Goal: Find specific page/section: Find specific page/section

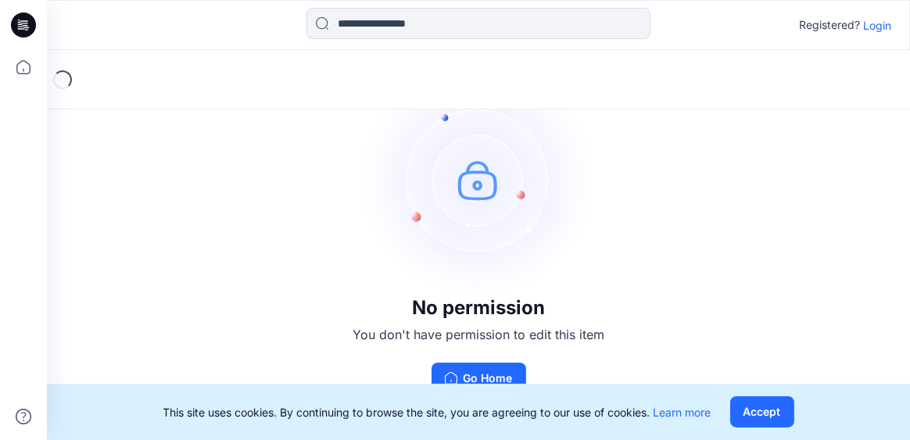
click at [884, 20] on p "Login" at bounding box center [877, 25] width 28 height 16
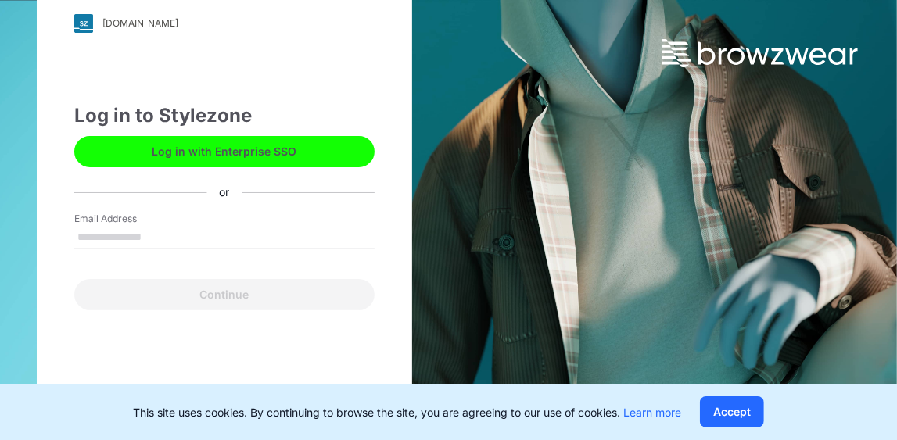
click at [220, 242] on input "Email Address" at bounding box center [224, 237] width 300 height 23
type input "**********"
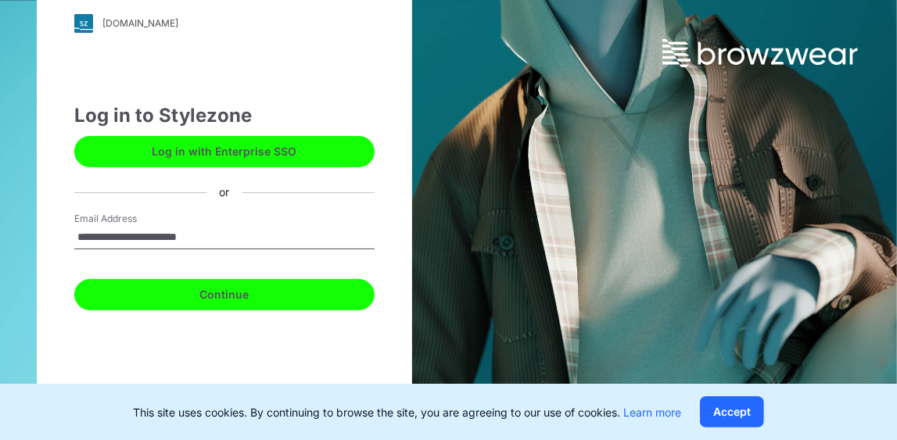
click at [246, 299] on button "Continue" at bounding box center [224, 294] width 300 height 31
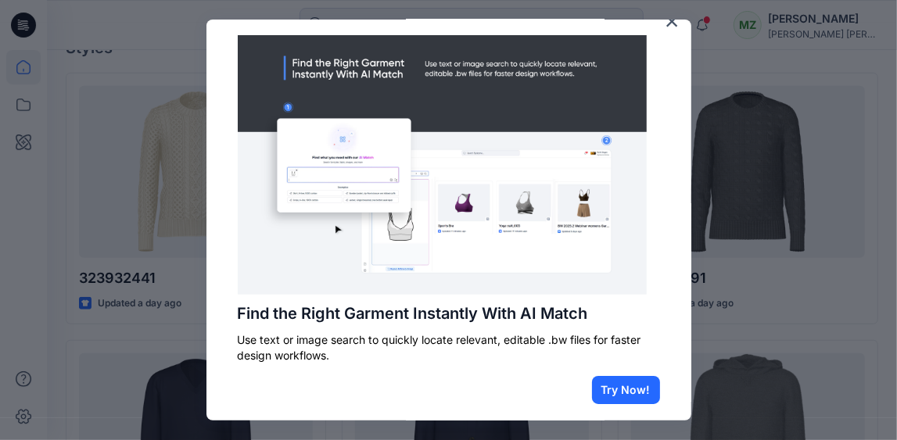
scroll to position [31, 0]
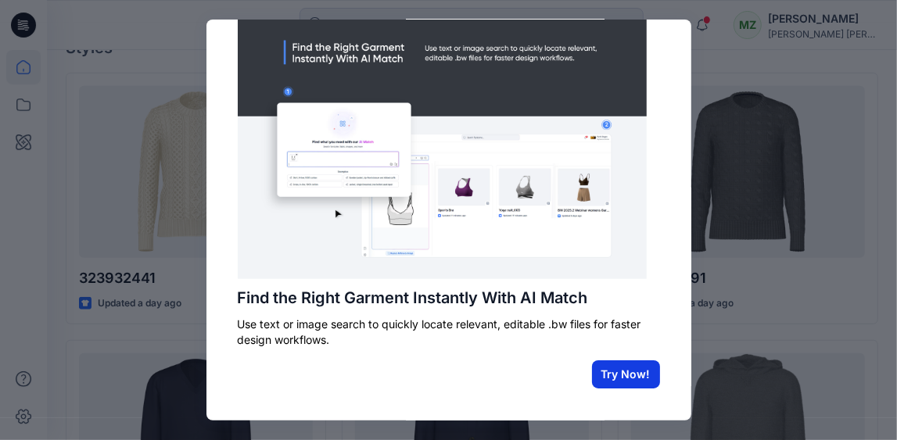
click at [602, 364] on button "Try Now!" at bounding box center [626, 374] width 68 height 28
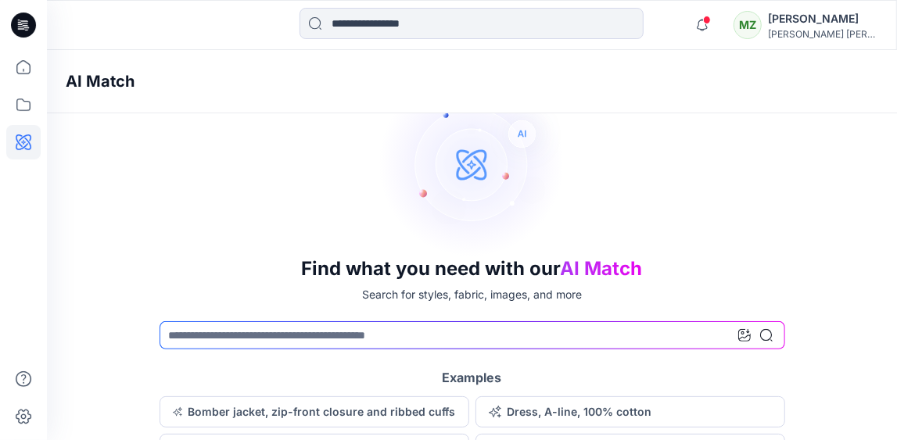
scroll to position [129, 0]
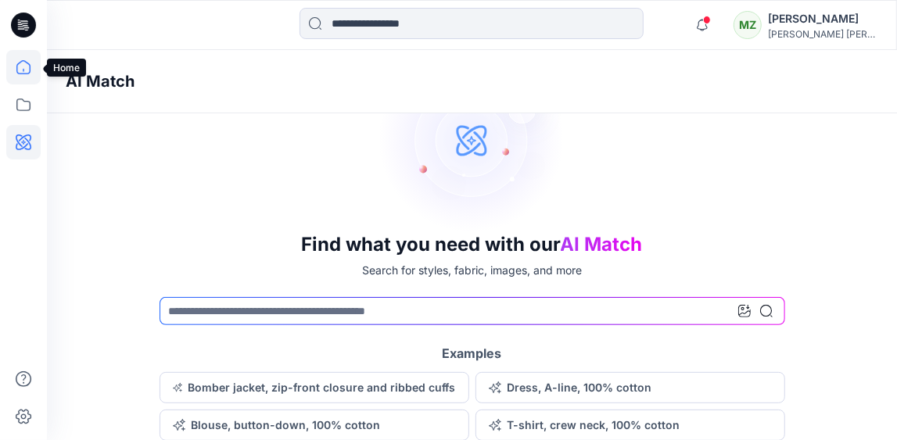
click at [36, 59] on icon at bounding box center [23, 67] width 34 height 34
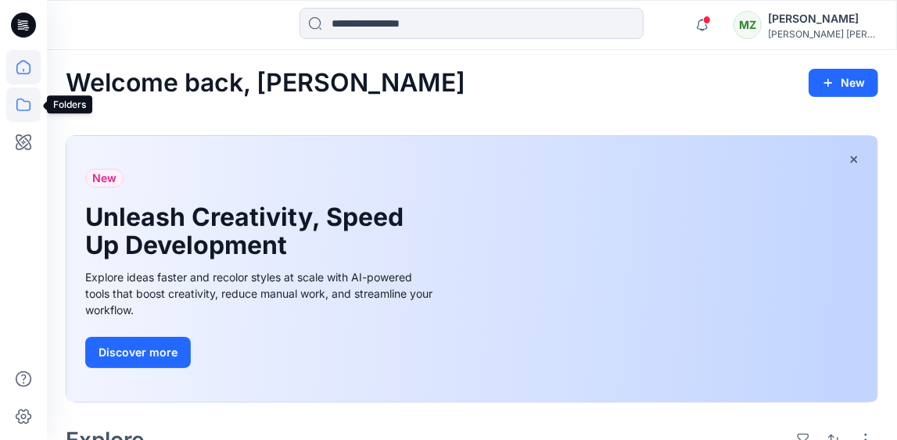
click at [24, 95] on icon at bounding box center [23, 105] width 34 height 34
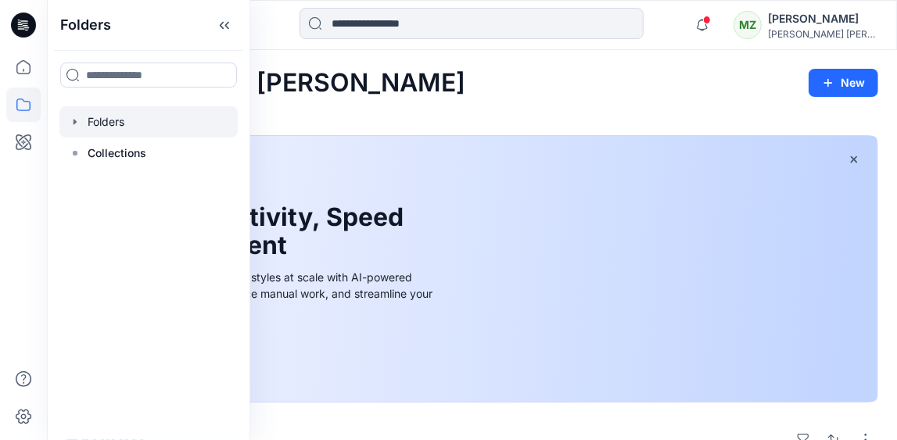
click at [74, 123] on icon "button" at bounding box center [74, 121] width 3 height 5
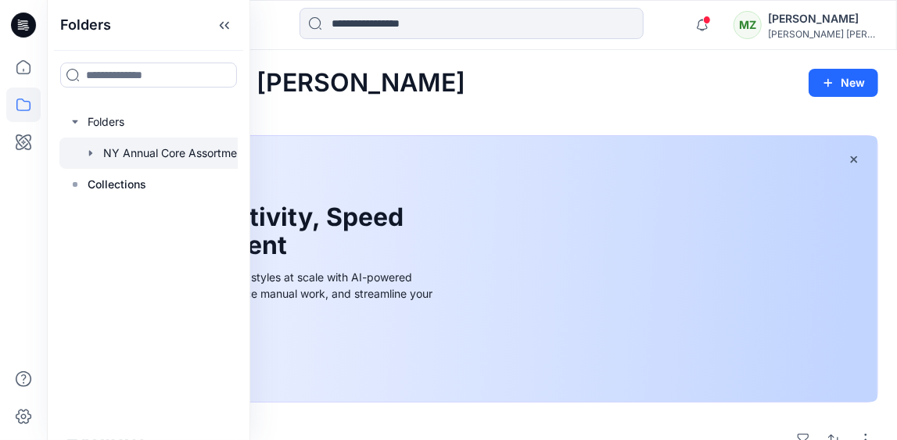
click at [95, 153] on icon "button" at bounding box center [90, 153] width 13 height 13
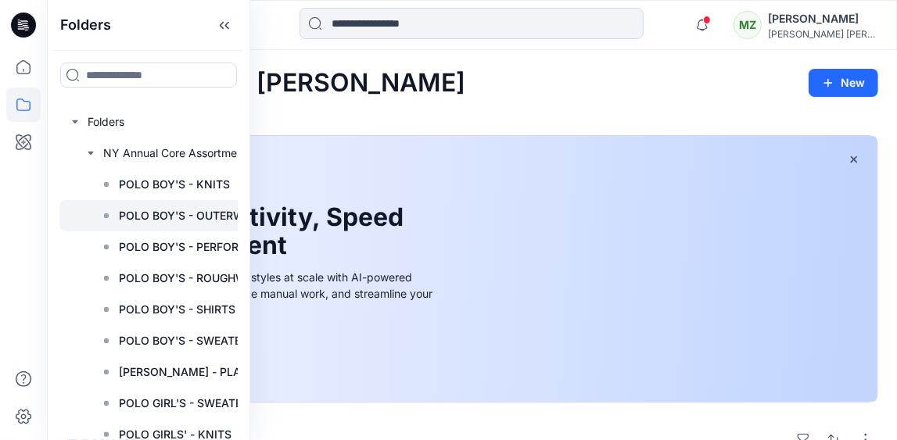
click at [143, 225] on div at bounding box center [176, 215] width 235 height 31
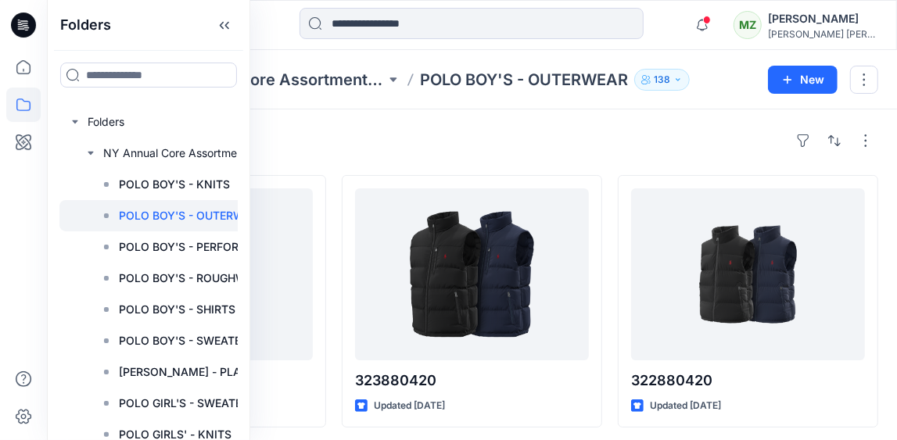
click at [143, 225] on div at bounding box center [176, 215] width 235 height 31
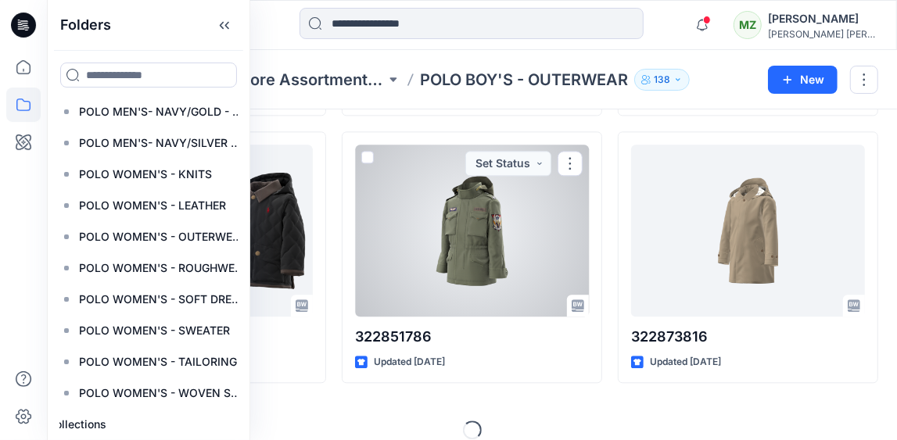
scroll to position [1935, 0]
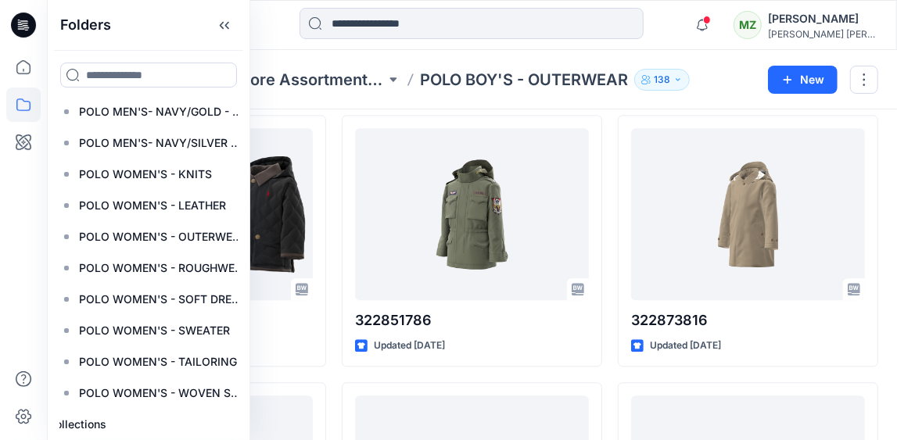
click at [729, 96] on div "Folders NY Annual Core Assortment Digital Lib POLO BOY'S - OUTERWEAR 138 New" at bounding box center [472, 79] width 850 height 59
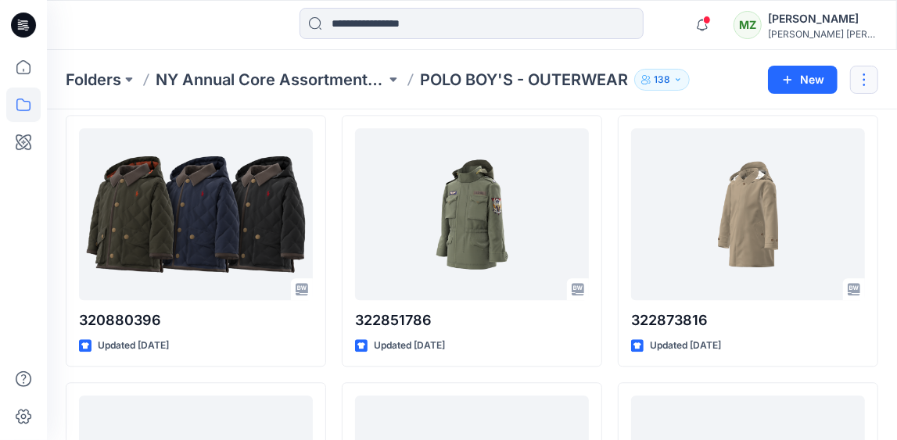
click at [869, 80] on button "button" at bounding box center [864, 80] width 28 height 28
click at [868, 80] on button "button" at bounding box center [864, 80] width 28 height 28
click at [31, 68] on icon at bounding box center [23, 67] width 34 height 34
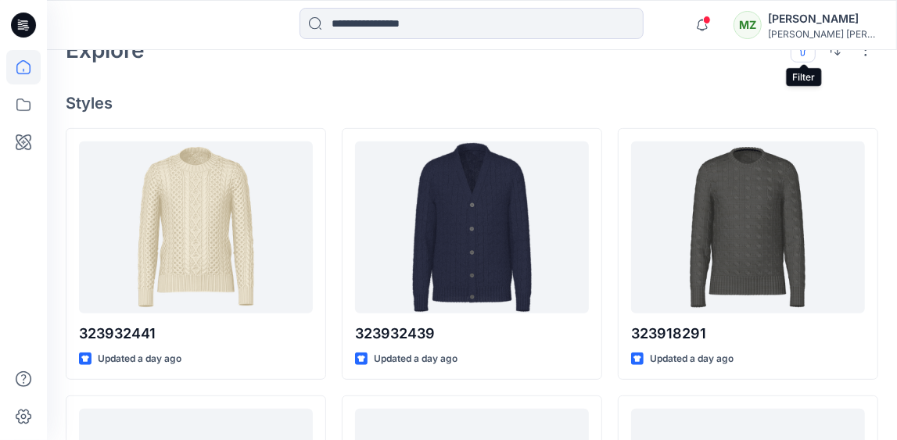
click at [801, 58] on button "button" at bounding box center [802, 50] width 25 height 25
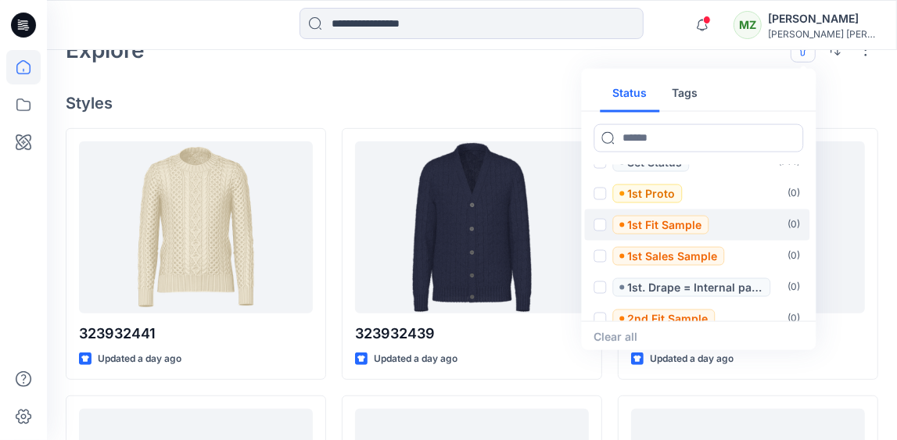
scroll to position [0, 0]
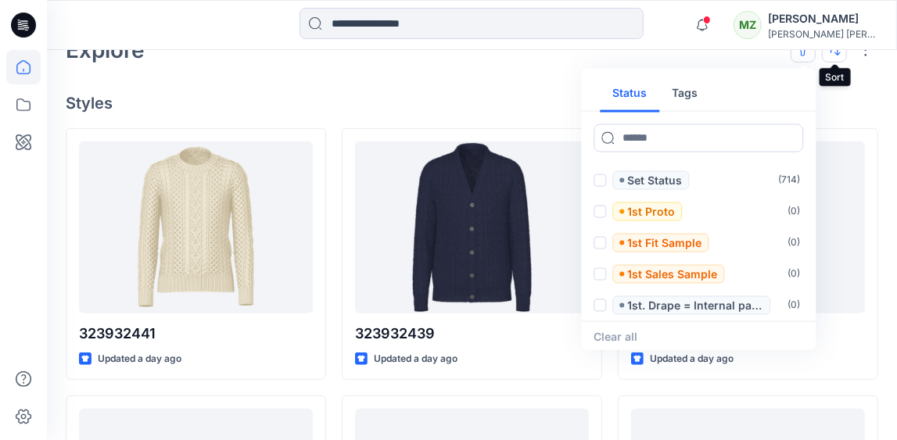
click at [834, 52] on button "button" at bounding box center [834, 50] width 25 height 25
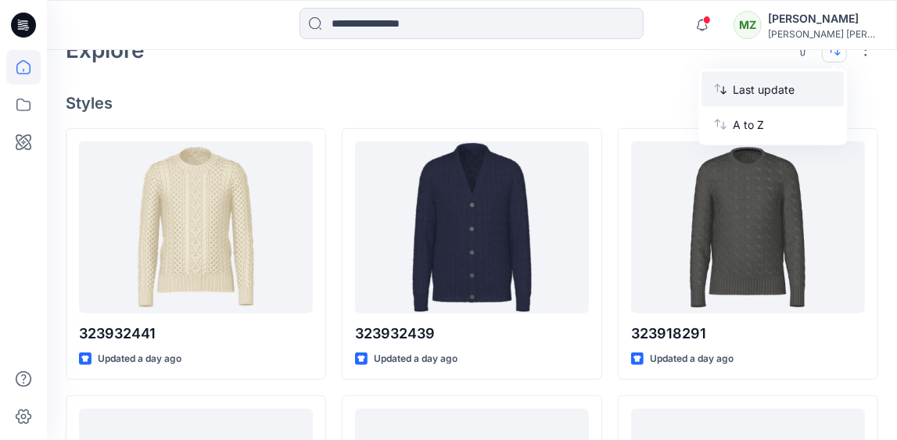
click at [778, 95] on p "Last update" at bounding box center [782, 89] width 99 height 16
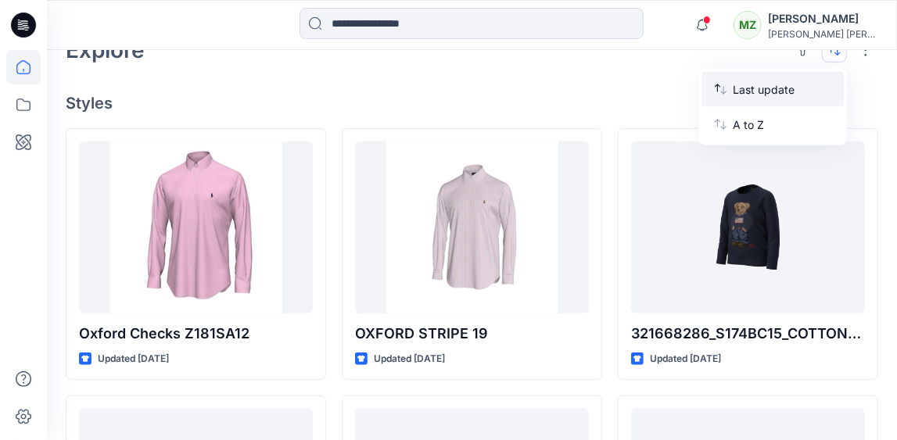
click at [778, 95] on p "Last update" at bounding box center [782, 89] width 99 height 16
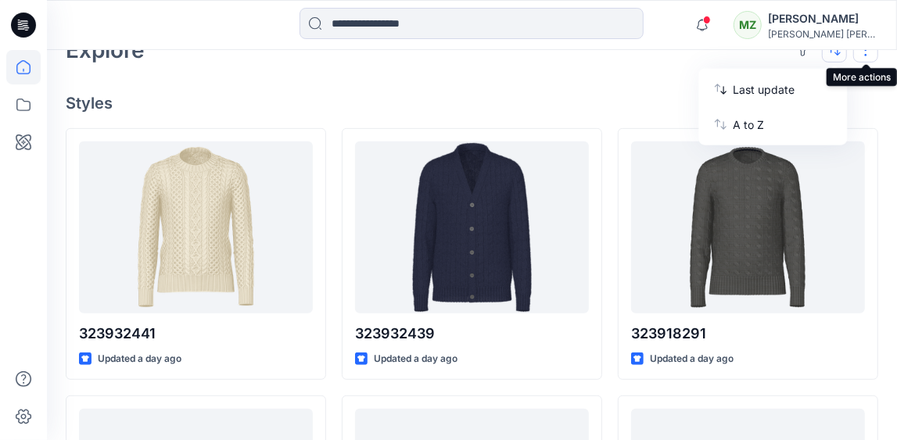
click at [863, 52] on button "button" at bounding box center [865, 50] width 25 height 25
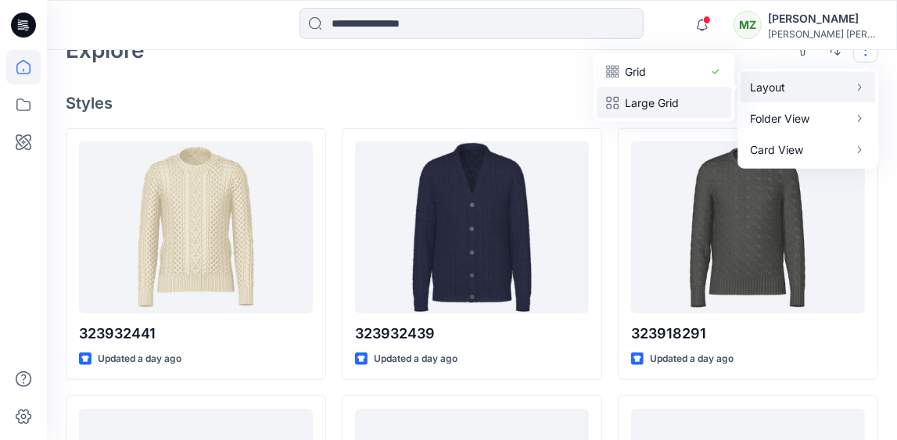
click at [694, 106] on p "Large Grid" at bounding box center [664, 102] width 78 height 19
click at [615, 104] on icon "button" at bounding box center [612, 102] width 13 height 13
click at [691, 73] on p "Grid" at bounding box center [664, 71] width 78 height 19
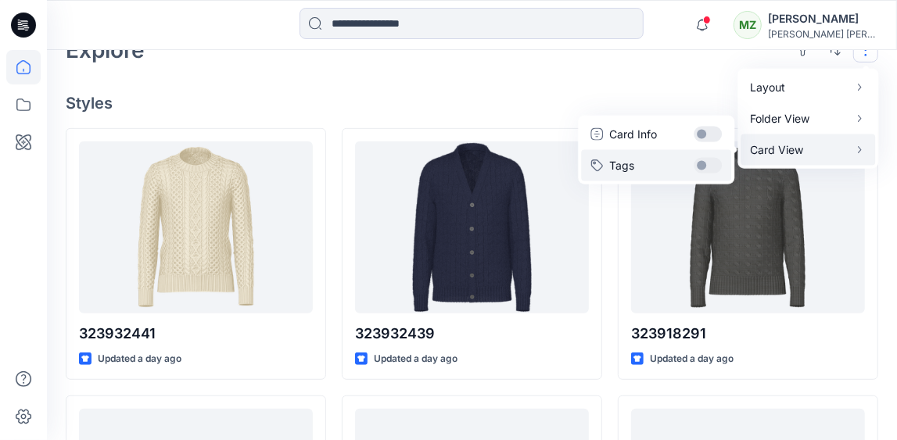
click at [707, 163] on button "Tags" at bounding box center [656, 164] width 150 height 31
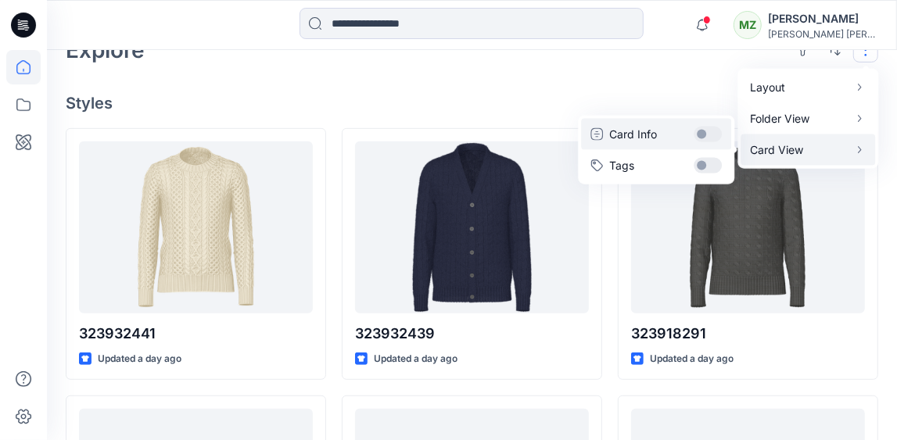
click at [706, 131] on button "Card Info" at bounding box center [656, 133] width 150 height 31
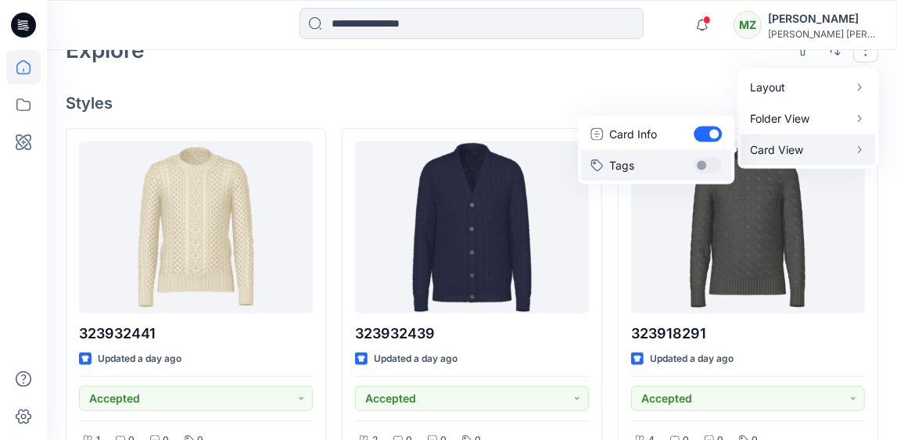
click at [701, 165] on button "Tags" at bounding box center [656, 164] width 150 height 31
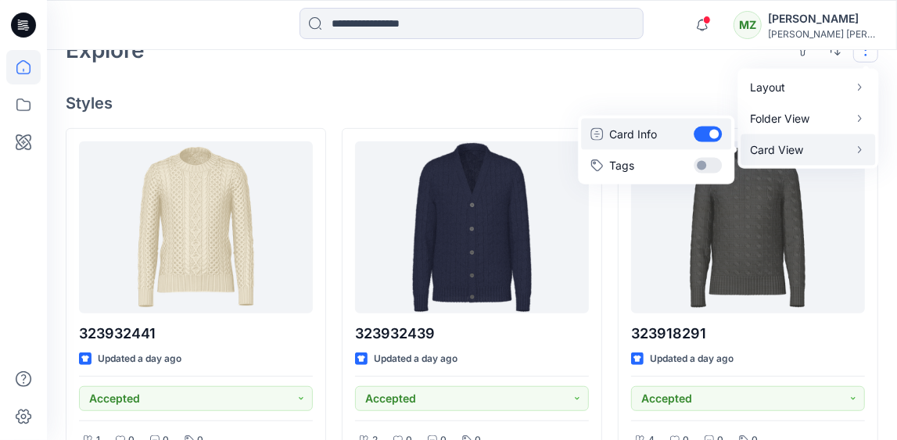
click at [706, 132] on button "Card Info" at bounding box center [656, 133] width 150 height 31
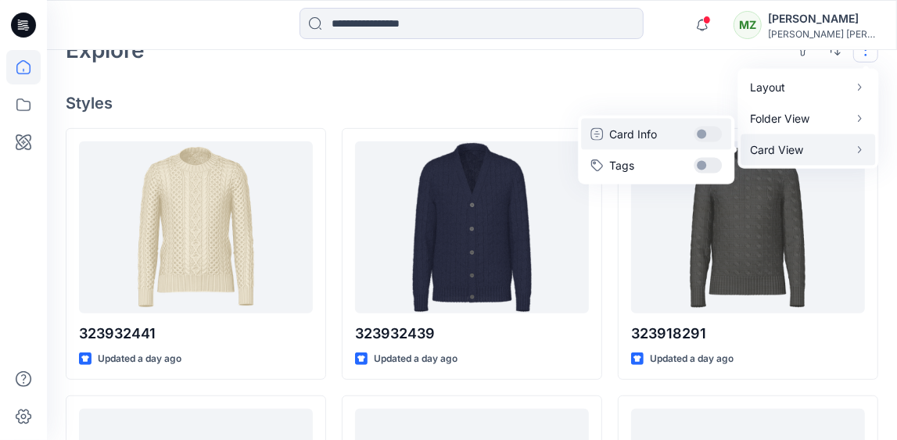
click at [708, 134] on button "Card Info" at bounding box center [656, 133] width 150 height 31
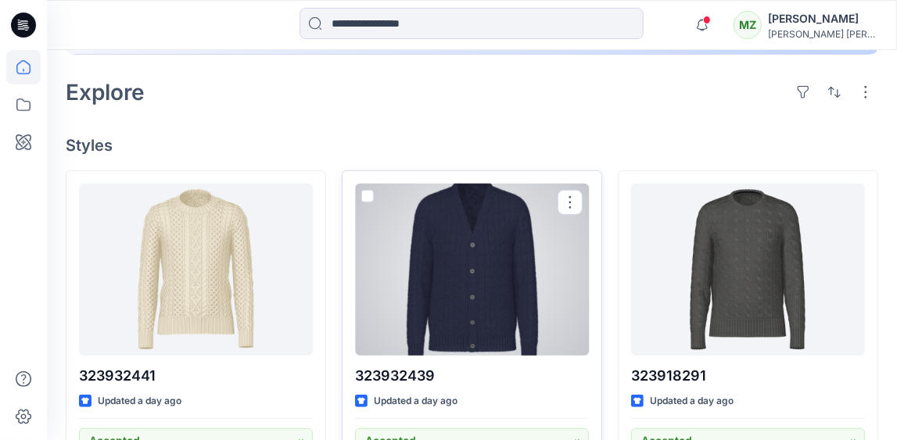
scroll to position [340, 0]
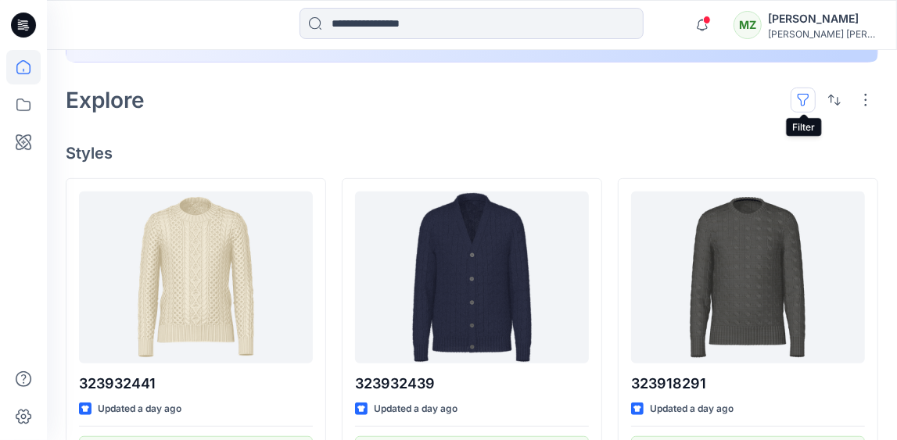
click at [801, 102] on button "button" at bounding box center [802, 100] width 25 height 25
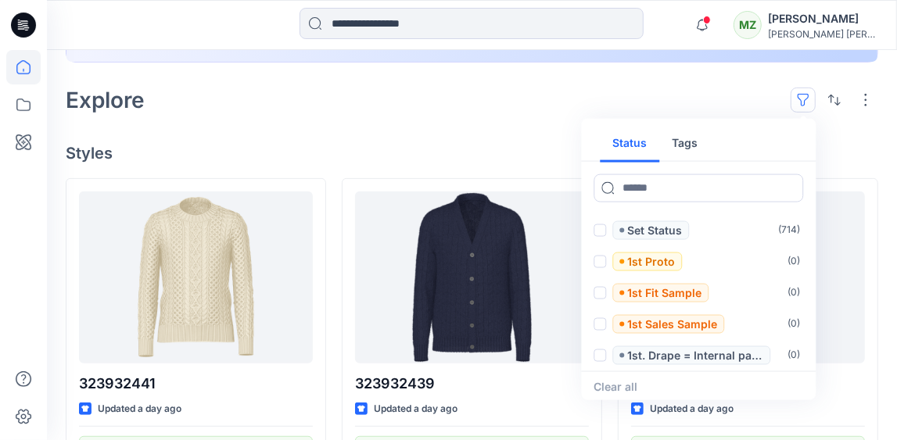
click at [695, 100] on div "Explore Status Tags Set Status ( 714 ) 1st Proto ( 0 ) 1st Fit Sample ( 0 ) 1st…" at bounding box center [472, 100] width 812 height 38
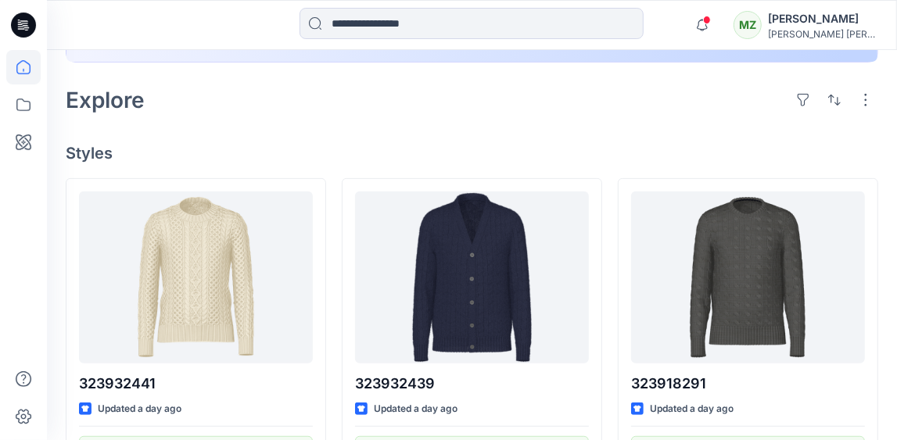
click at [790, 88] on button "button" at bounding box center [802, 100] width 25 height 25
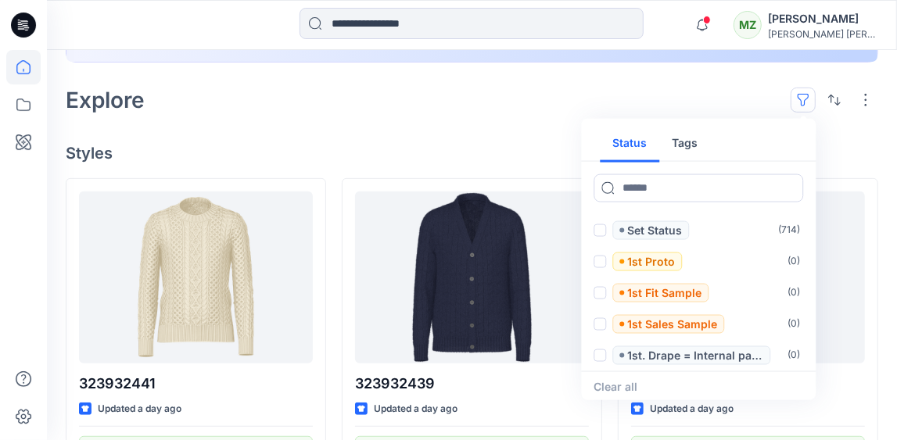
click at [399, 144] on h4 "Styles" at bounding box center [472, 153] width 812 height 19
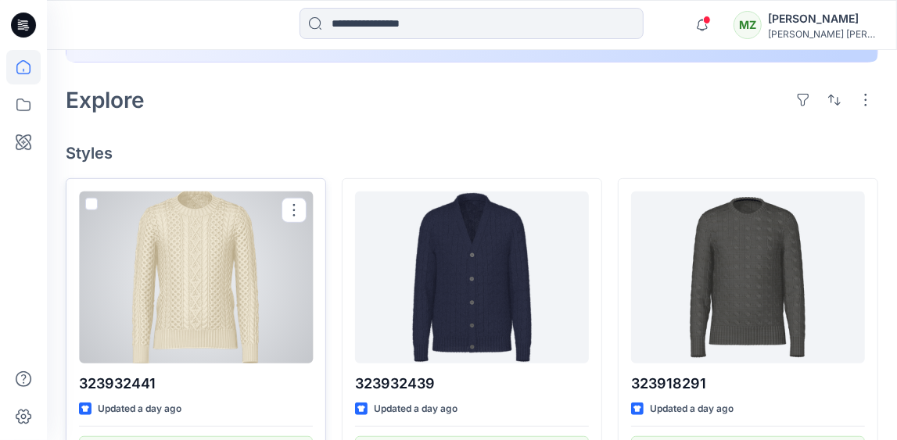
click at [227, 296] on div at bounding box center [196, 278] width 234 height 172
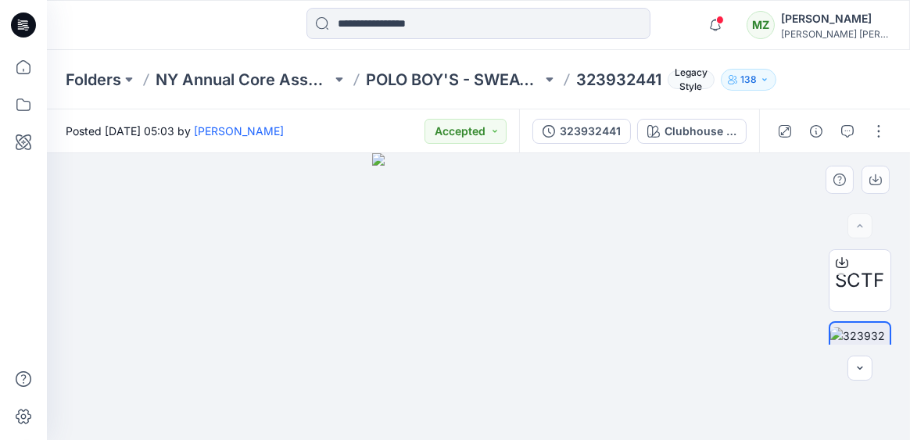
drag, startPoint x: 399, startPoint y: 255, endPoint x: 525, endPoint y: 259, distance: 125.9
click at [525, 259] on img at bounding box center [478, 296] width 212 height 287
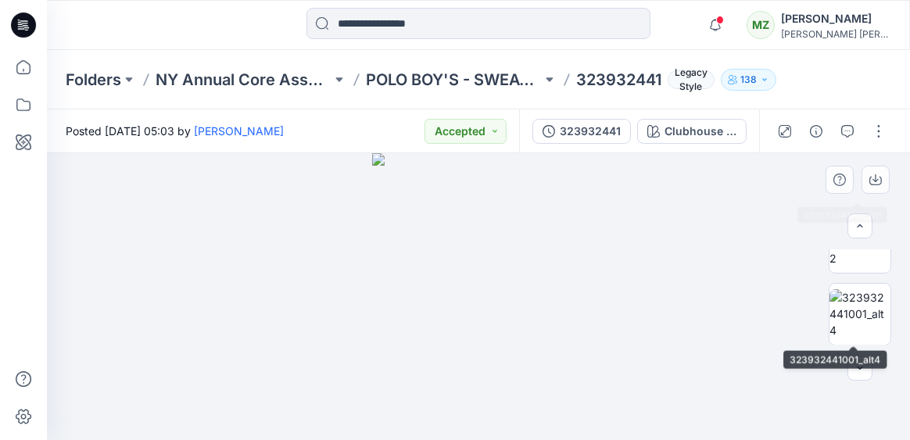
scroll to position [254, 0]
click at [869, 299] on img at bounding box center [860, 313] width 61 height 49
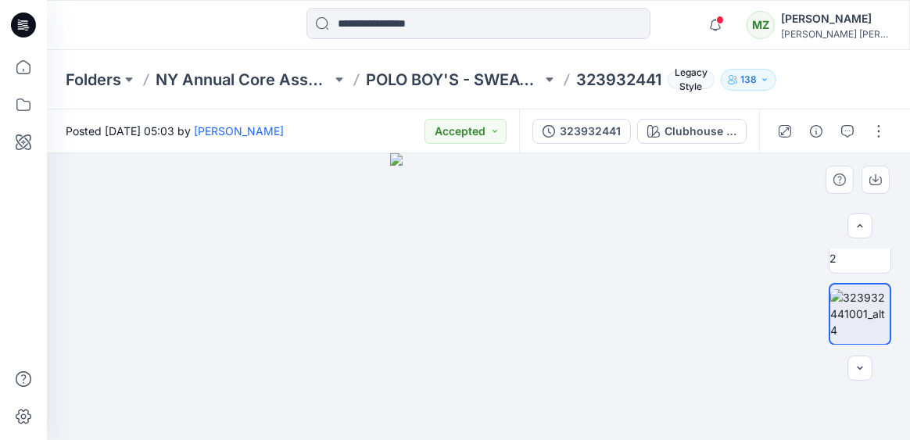
drag, startPoint x: 456, startPoint y: 323, endPoint x: 524, endPoint y: 264, distance: 89.8
click at [524, 264] on img at bounding box center [478, 296] width 176 height 287
click at [816, 123] on button "button" at bounding box center [816, 131] width 25 height 25
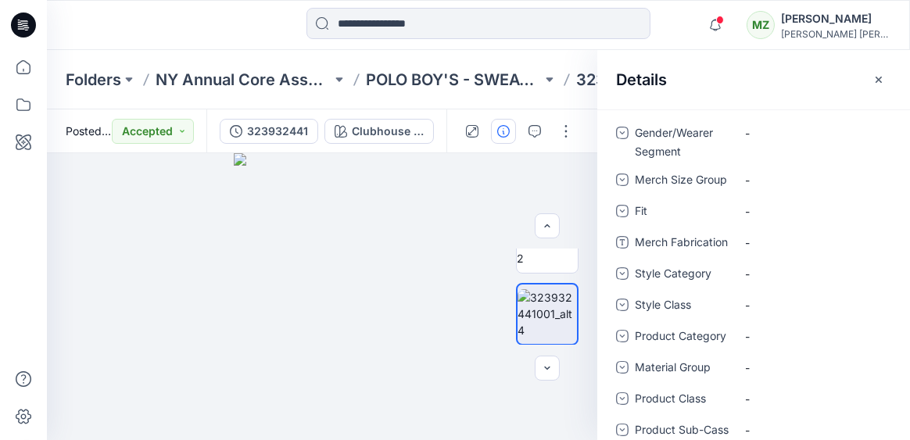
scroll to position [547, 0]
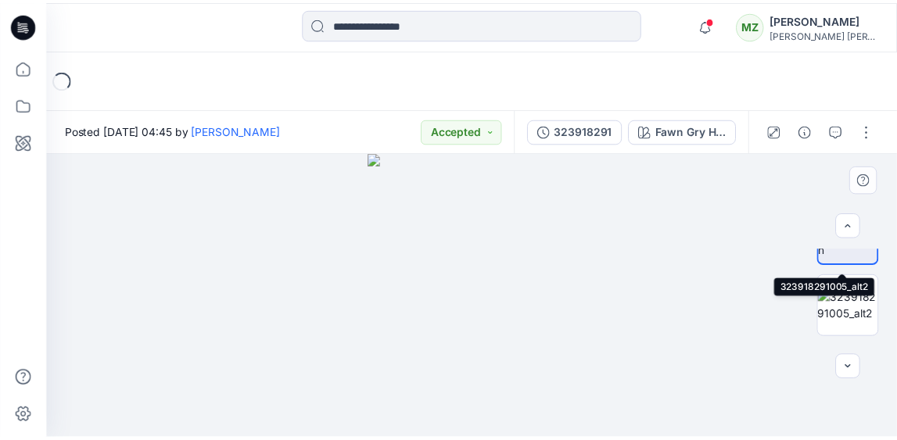
scroll to position [182, 0]
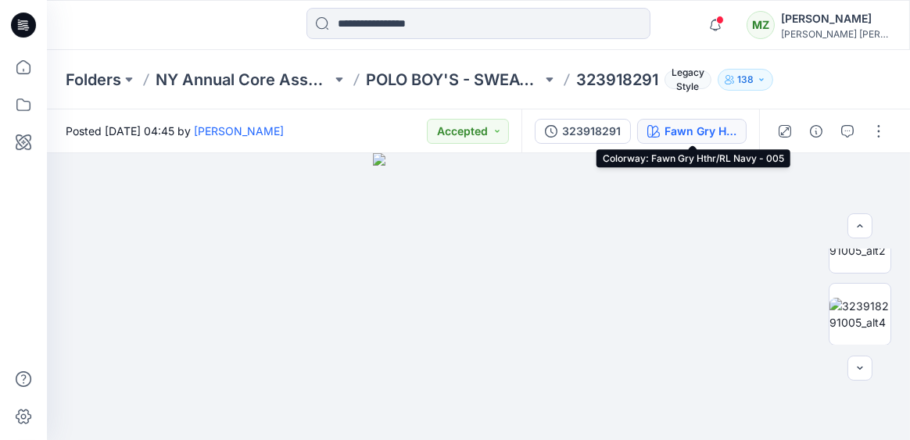
click at [675, 124] on div "Fawn Gry Hthr/RL Navy - 005" at bounding box center [701, 131] width 72 height 17
